Goal: Submit feedback/report problem

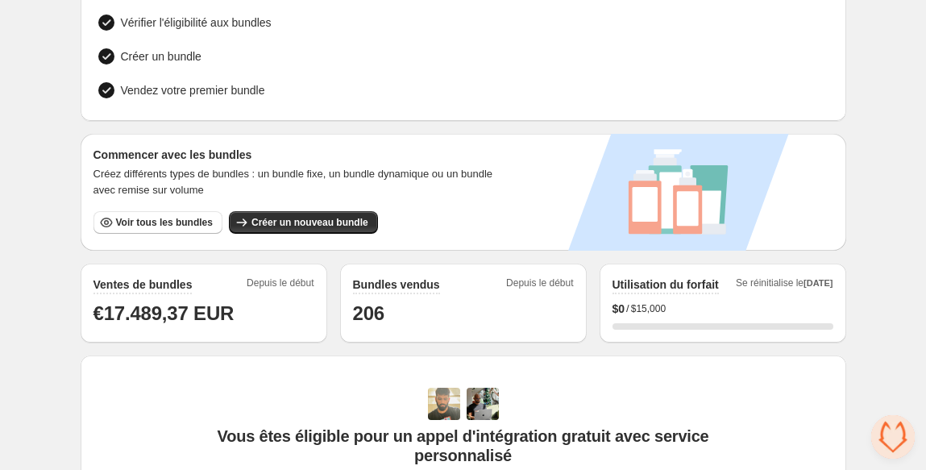
scroll to position [599, 0]
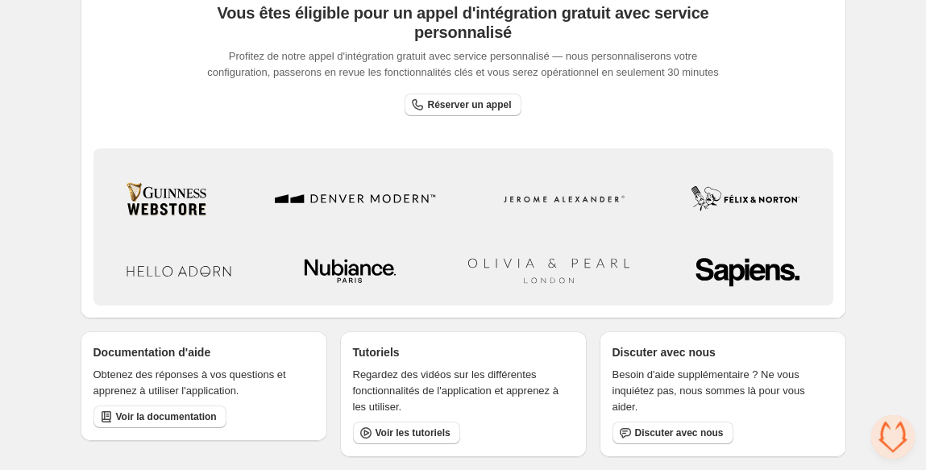
click at [899, 456] on span "Ouvrir le chat" at bounding box center [893, 437] width 44 height 44
click at [895, 452] on span "Ouvrir le chat" at bounding box center [893, 437] width 44 height 44
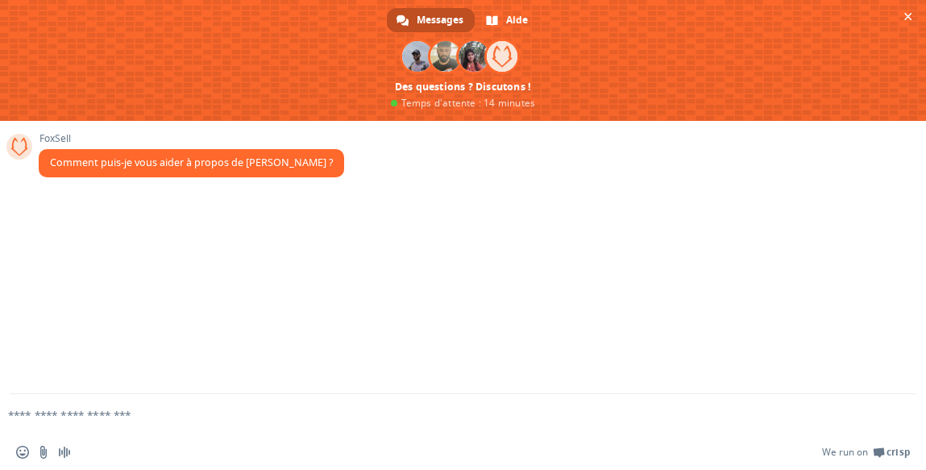
type textarea "*"
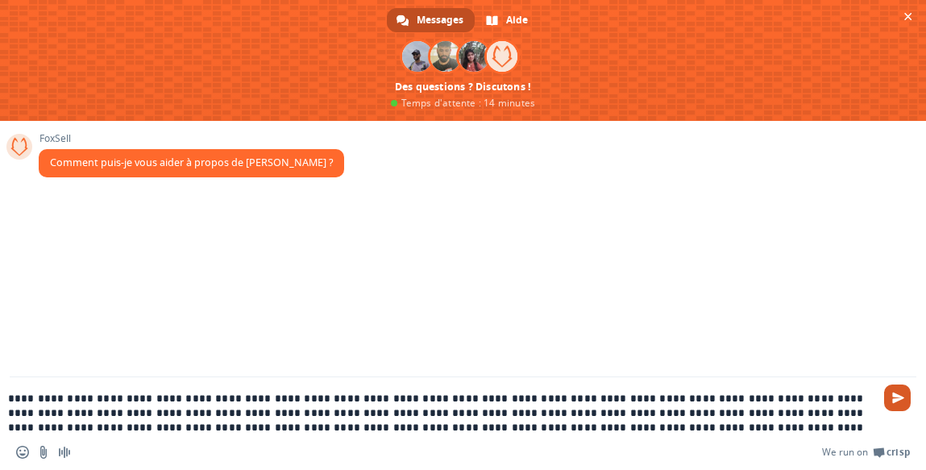
type textarea "**********"
click at [897, 393] on span "Envoyer" at bounding box center [898, 398] width 12 height 12
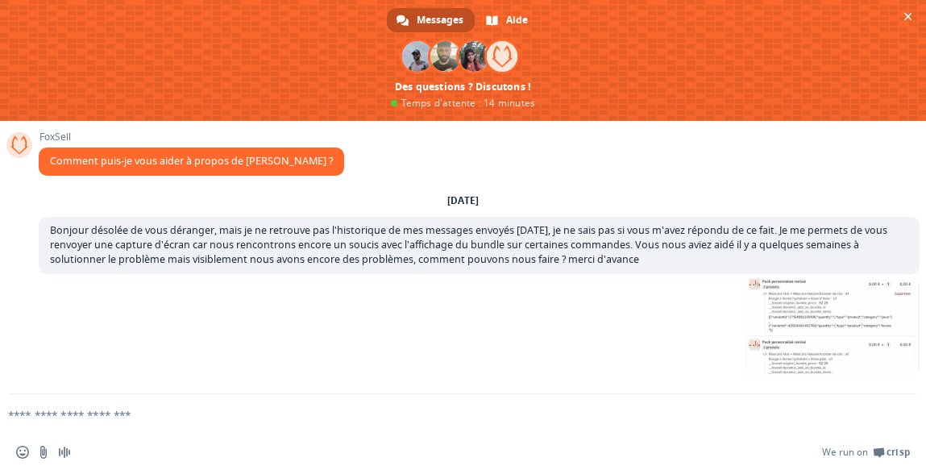
scroll to position [3, 0]
click at [803, 326] on span at bounding box center [830, 327] width 177 height 97
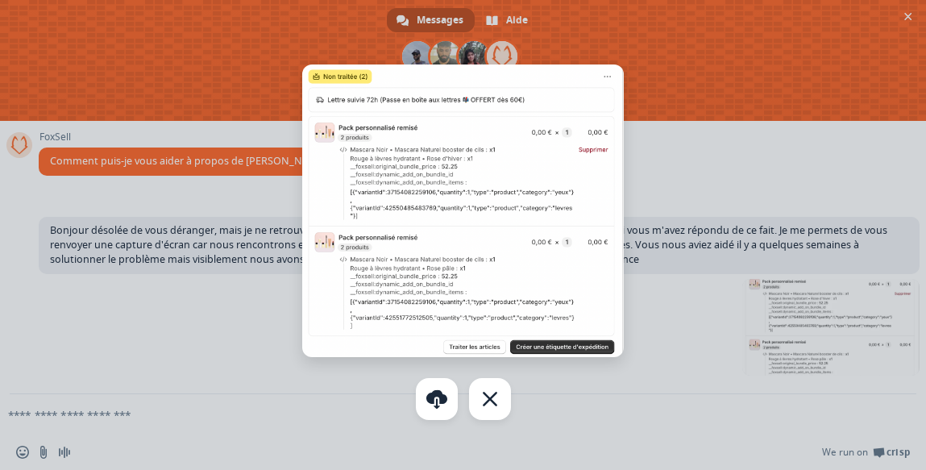
scroll to position [35, 0]
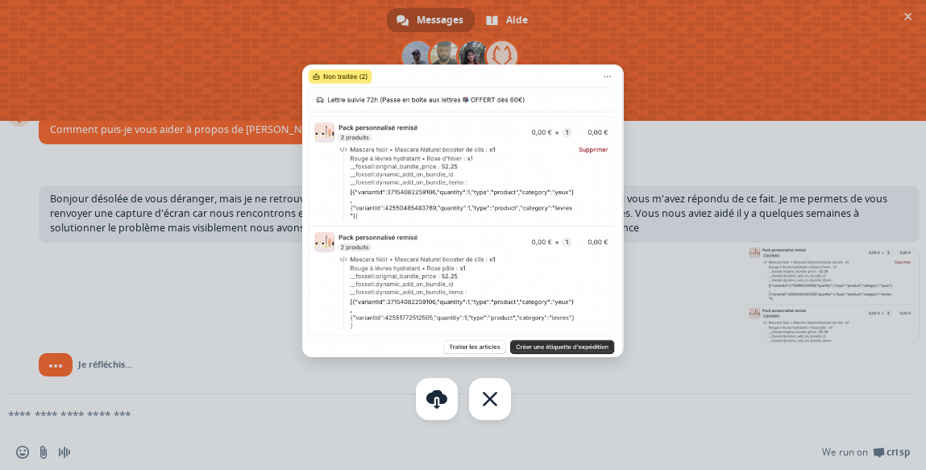
click at [787, 289] on div at bounding box center [463, 235] width 926 height 470
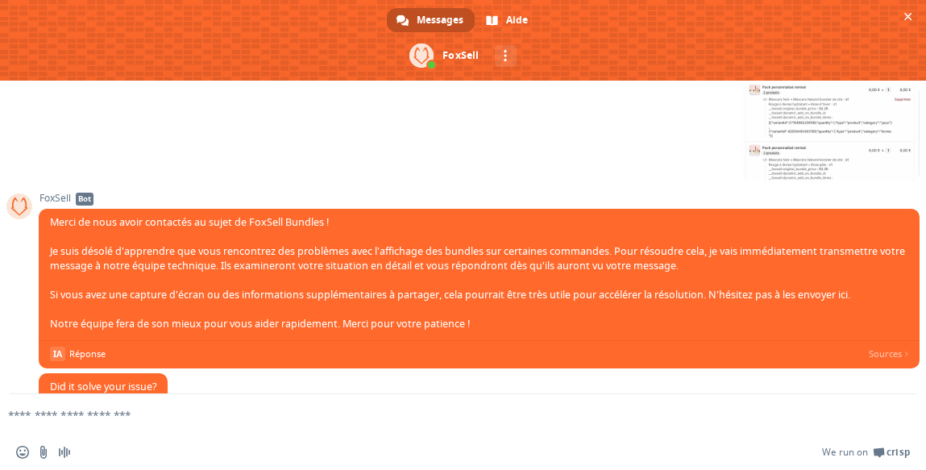
scroll to position [221, 0]
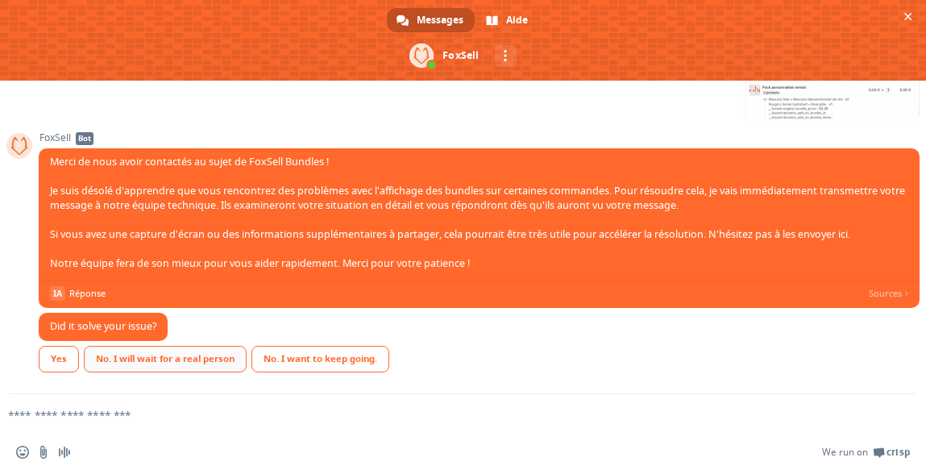
click at [122, 368] on div "No. I will wait for a real person" at bounding box center [165, 359] width 163 height 27
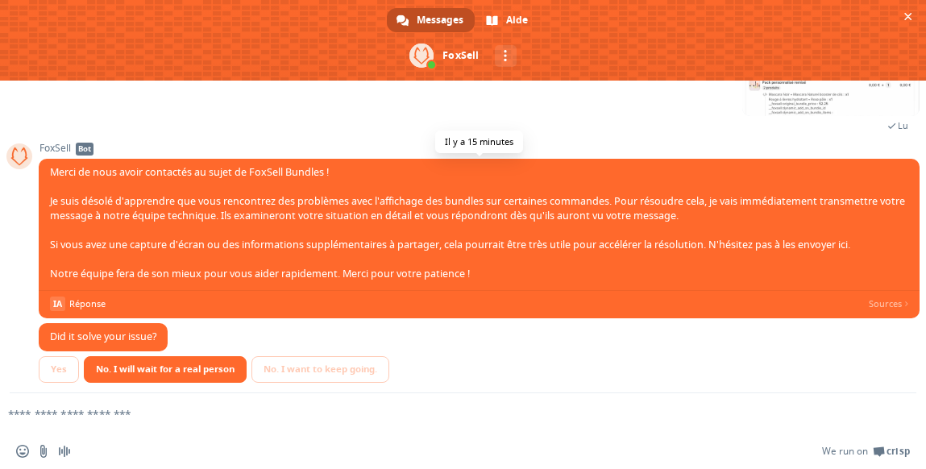
scroll to position [237, 0]
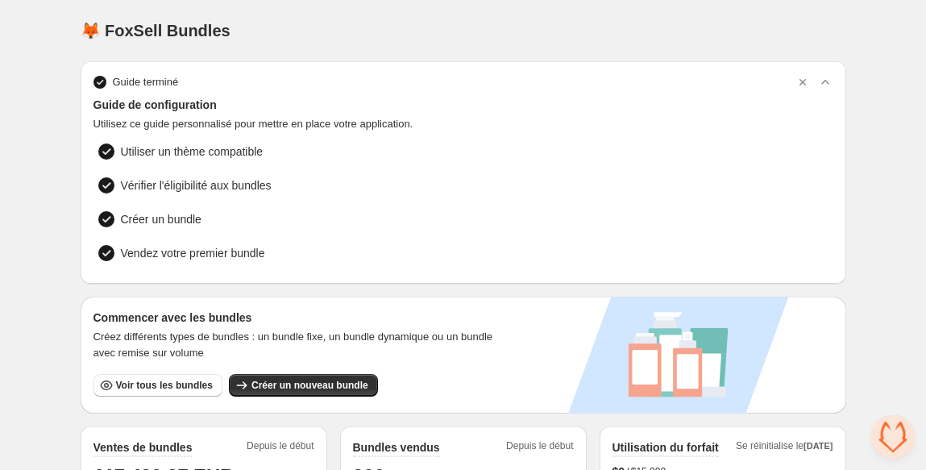
scroll to position [221, 0]
